Goal: Task Accomplishment & Management: Manage account settings

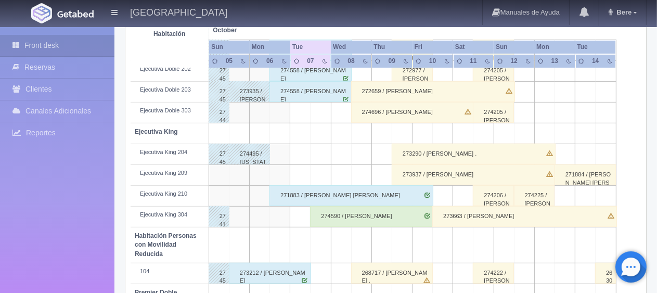
scroll to position [555, 0]
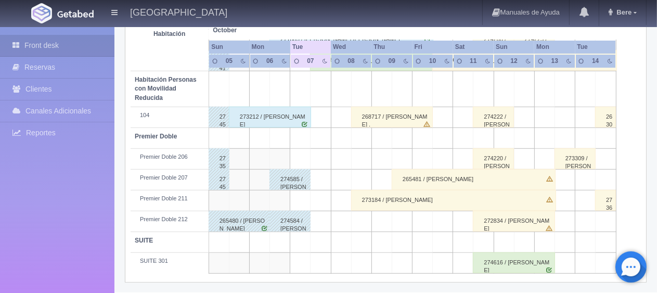
click at [290, 118] on div "273212 / David Bautista" at bounding box center [270, 117] width 82 height 21
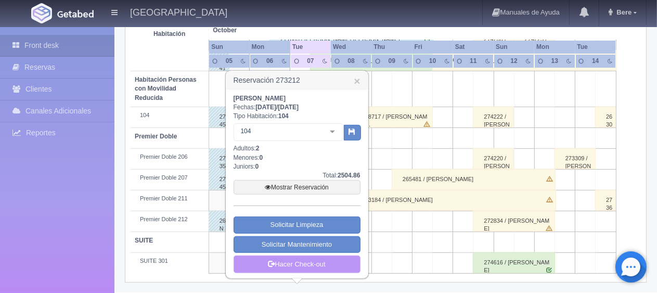
click at [292, 268] on link "Hacer Check-out" at bounding box center [297, 265] width 127 height 18
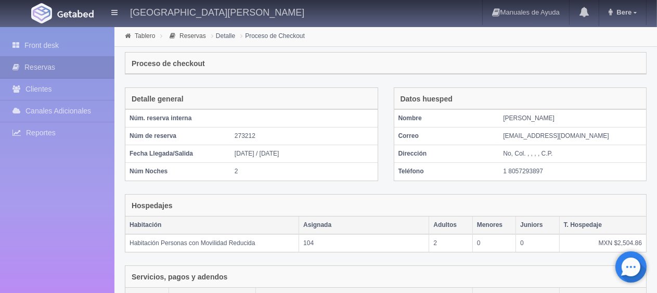
scroll to position [175, 0]
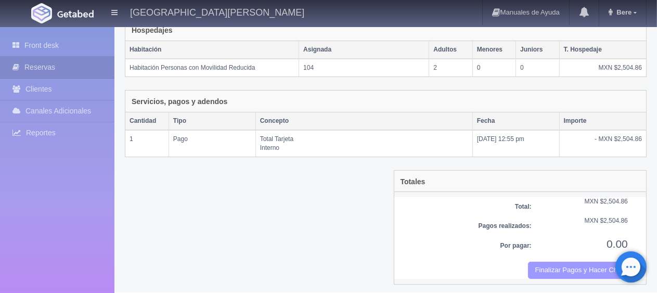
click at [546, 264] on button "Finalizar Pagos y Hacer Checkout" at bounding box center [578, 270] width 100 height 17
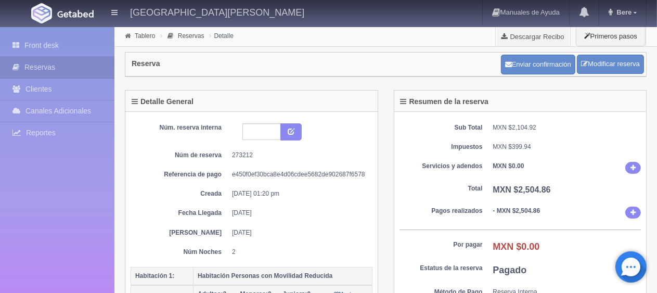
scroll to position [104, 0]
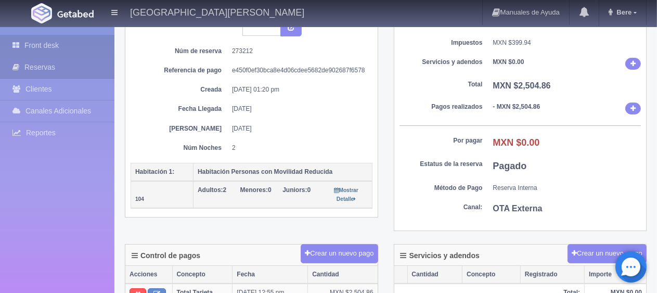
click at [26, 49] on link "Front desk" at bounding box center [57, 45] width 115 height 21
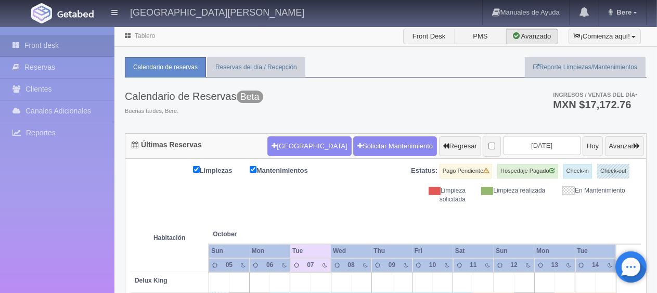
click at [339, 97] on div "Calendario de Reservas Beta Buenas tardes, Bere. Ingresos / Ventas del día * MX…" at bounding box center [386, 106] width 522 height 56
click at [530, 147] on input "2025-10-07" at bounding box center [542, 145] width 78 height 19
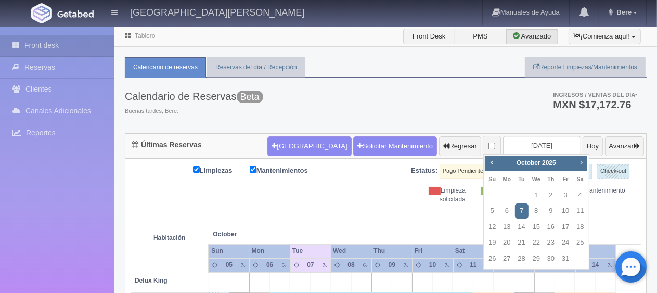
click at [585, 168] on link "Next" at bounding box center [581, 162] width 11 height 11
click at [553, 212] on link "6" at bounding box center [551, 211] width 14 height 15
type input "2025-11-06"
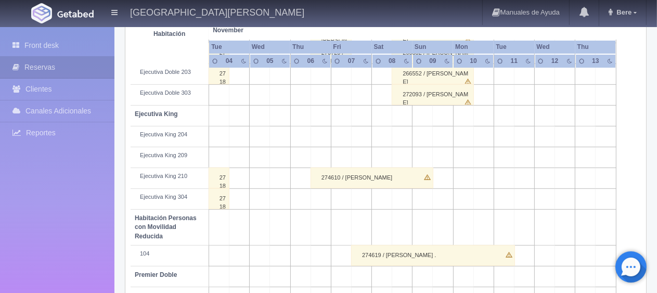
scroll to position [468, 0]
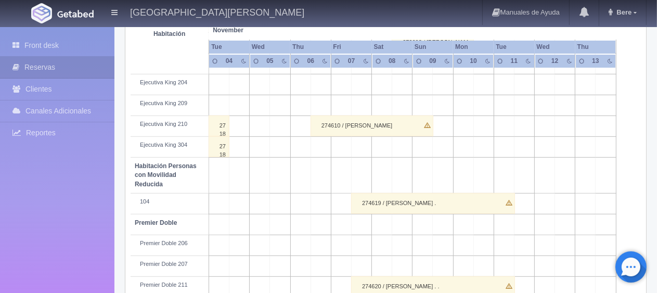
click at [346, 128] on div "274610 / Erick Espronceda" at bounding box center [372, 126] width 123 height 21
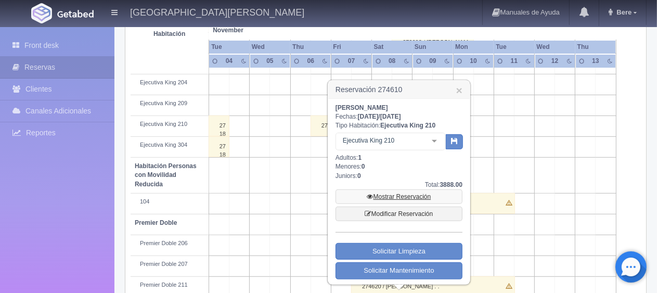
click at [390, 196] on link "Mostrar Reservación" at bounding box center [399, 196] width 127 height 15
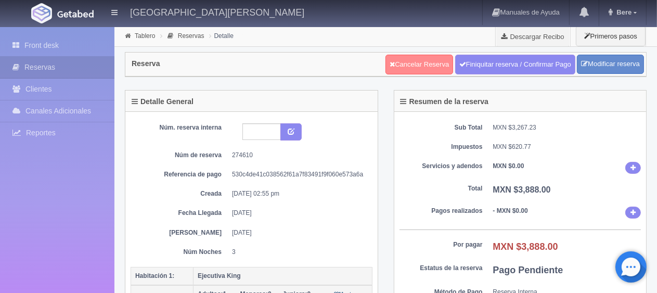
click at [426, 64] on link "Cancelar Reserva" at bounding box center [420, 65] width 68 height 20
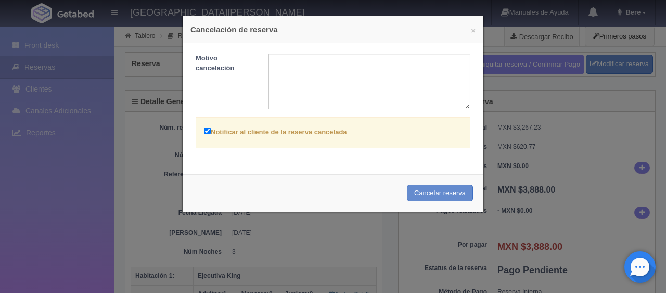
click at [235, 132] on label "Notificar al cliente de la reserva cancelada" at bounding box center [275, 131] width 143 height 12
click at [211, 132] on input "Notificar al cliente de la reserva cancelada" at bounding box center [207, 131] width 7 height 7
checkbox input "false"
click at [430, 195] on button "Cancelar reserva" at bounding box center [440, 193] width 66 height 17
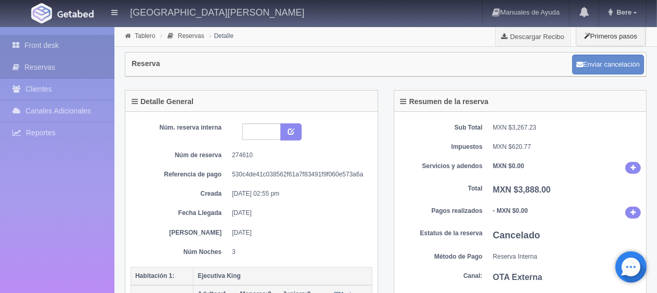
click at [56, 47] on link "Front desk" at bounding box center [57, 45] width 115 height 21
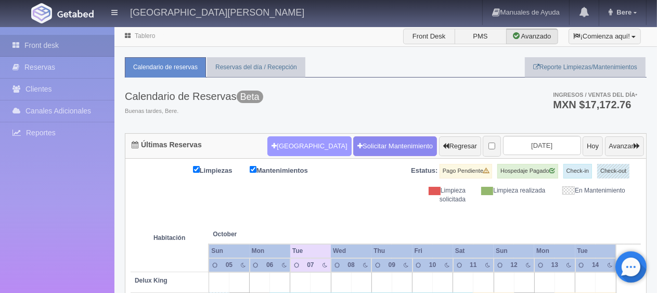
click at [276, 145] on button "[GEOGRAPHIC_DATA]" at bounding box center [310, 146] width 84 height 20
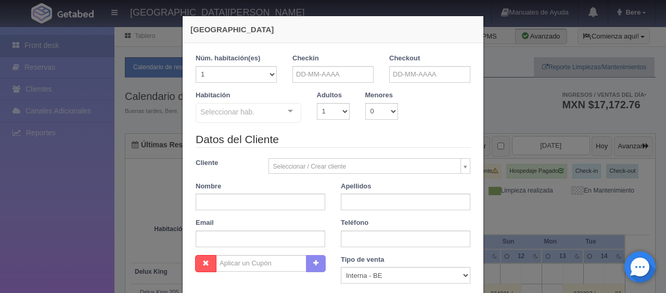
checkbox input "false"
click at [507, 105] on div "Nueva Reserva 1 Núm. habitación(es) 1 2 3 4 5 6 7 8 9 10 11 12 13 14 15 16 17 1…" at bounding box center [333, 146] width 666 height 293
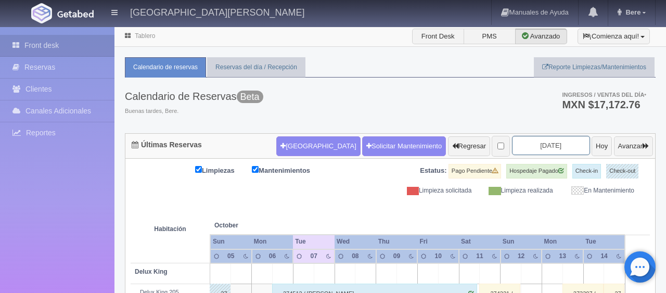
click at [525, 141] on input "[DATE]" at bounding box center [551, 145] width 78 height 19
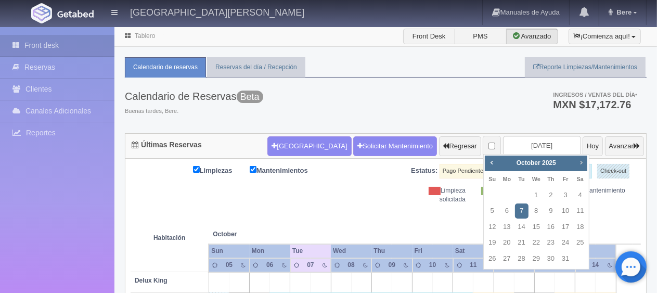
click at [581, 164] on span "Next" at bounding box center [581, 162] width 8 height 8
click at [488, 209] on link "2" at bounding box center [493, 211] width 14 height 15
type input "2025-11-02"
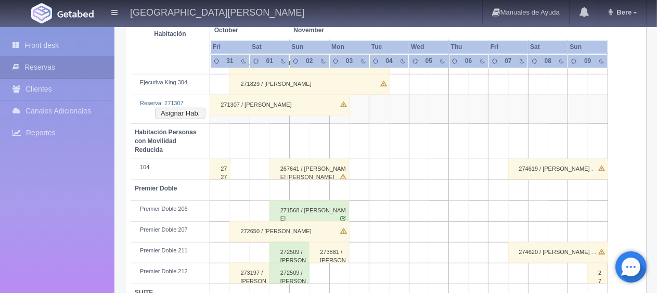
scroll to position [583, 0]
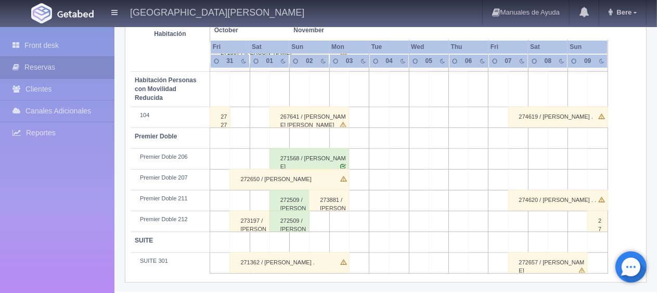
click at [17, 234] on div "Front desk Reservas Clientes [PERSON_NAME] Adicionales [GEOGRAPHIC_DATA] Report…" at bounding box center [57, 173] width 115 height 293
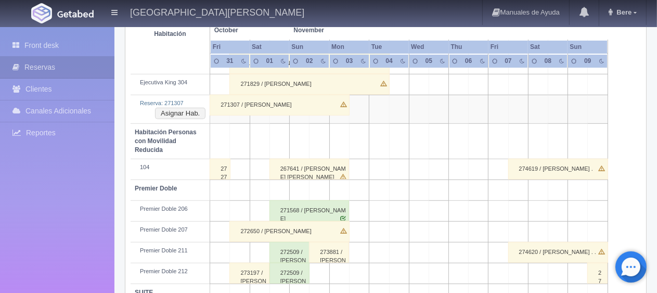
scroll to position [427, 0]
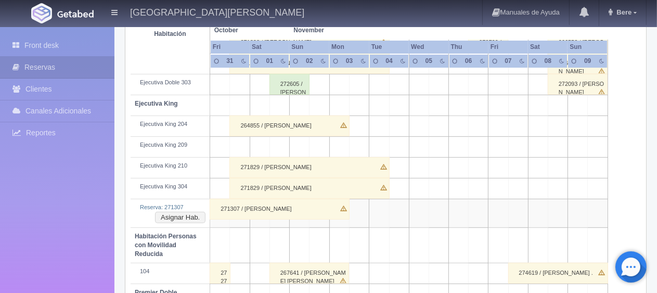
click at [243, 209] on div "271307 / Emily Weber" at bounding box center [280, 209] width 140 height 21
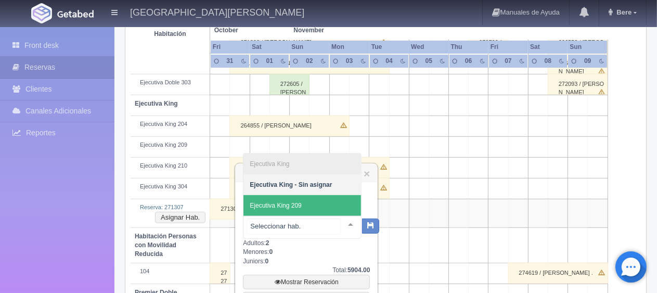
click at [277, 211] on span "Ejecutiva King 209" at bounding box center [303, 205] width 118 height 21
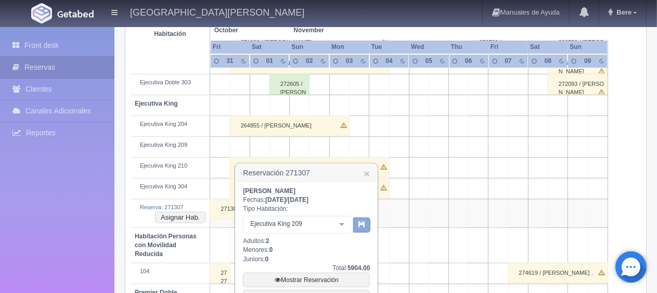
click at [360, 226] on icon "button" at bounding box center [362, 224] width 7 height 7
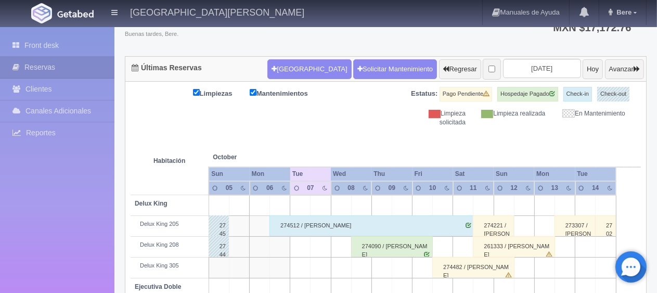
scroll to position [77, 0]
drag, startPoint x: 512, startPoint y: 70, endPoint x: 513, endPoint y: 78, distance: 7.3
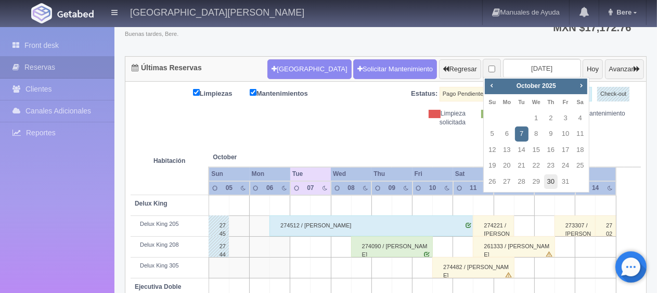
click at [553, 184] on link "30" at bounding box center [551, 181] width 14 height 15
type input "[DATE]"
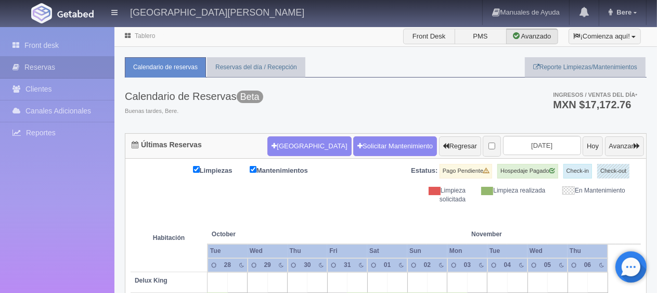
click at [289, 215] on th at bounding box center [318, 224] width 60 height 40
